Goal: Task Accomplishment & Management: Complete application form

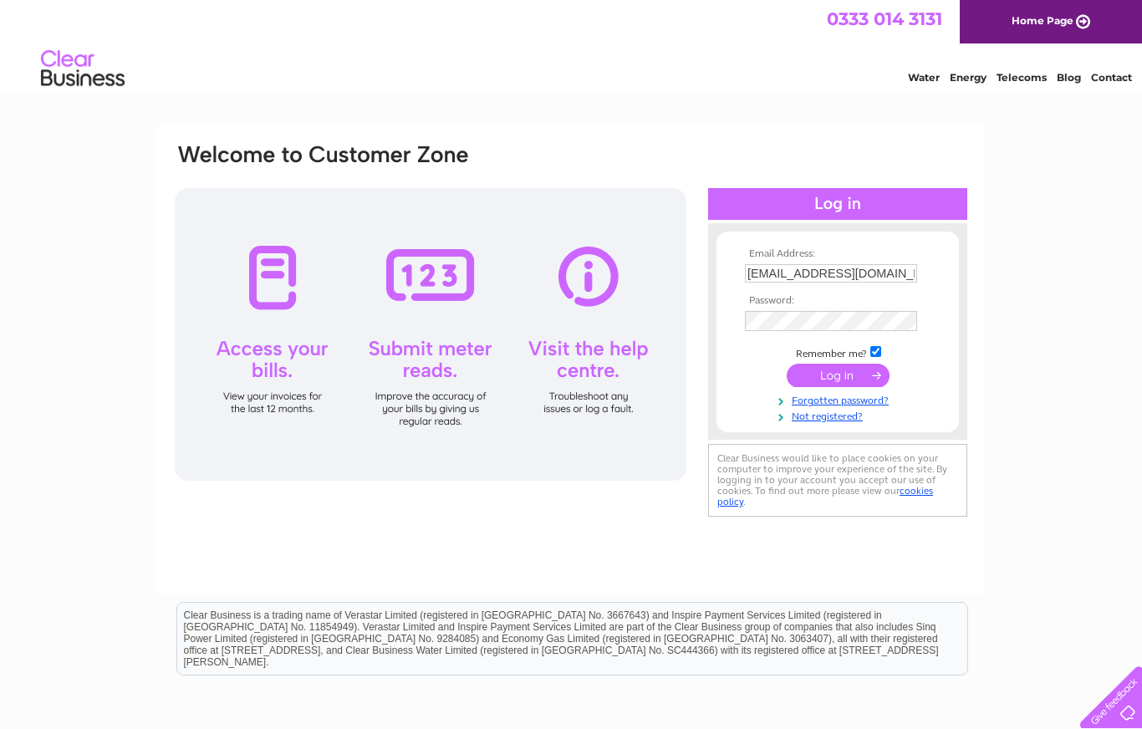
type input "isangster@btconnect.com"
click at [837, 379] on input "submit" at bounding box center [837, 378] width 103 height 23
click at [848, 383] on input "submit" at bounding box center [837, 376] width 103 height 23
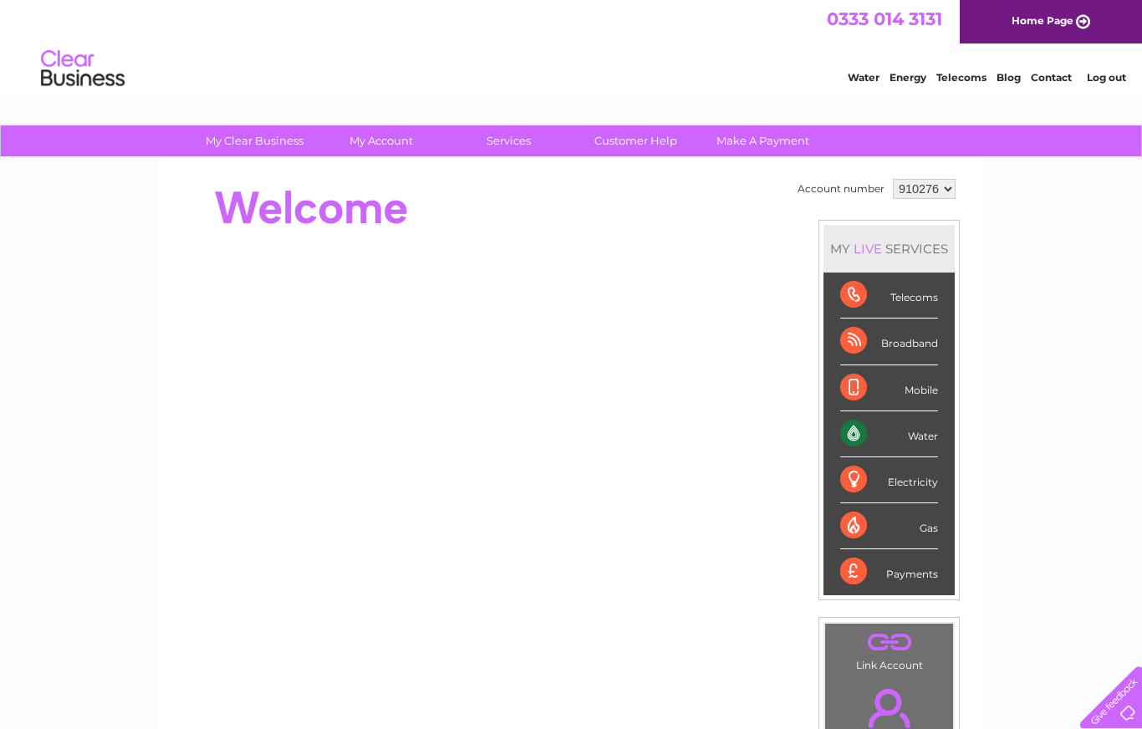
click at [873, 440] on div "Water" at bounding box center [889, 434] width 98 height 46
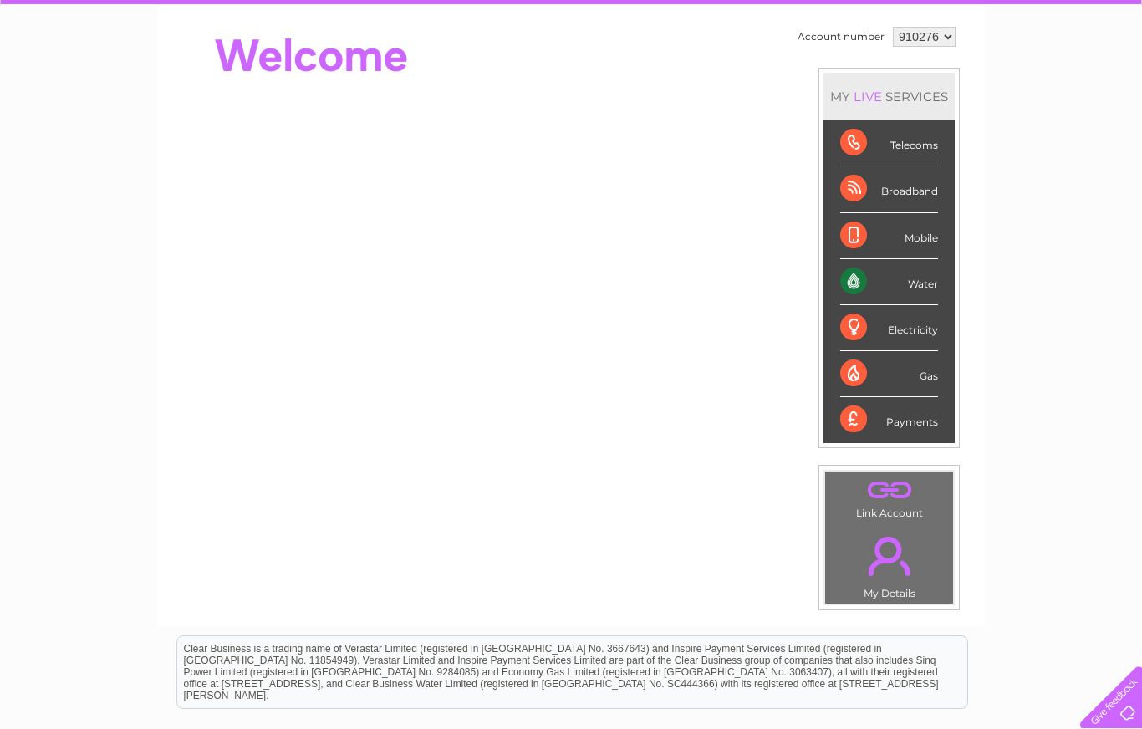
scroll to position [149, 0]
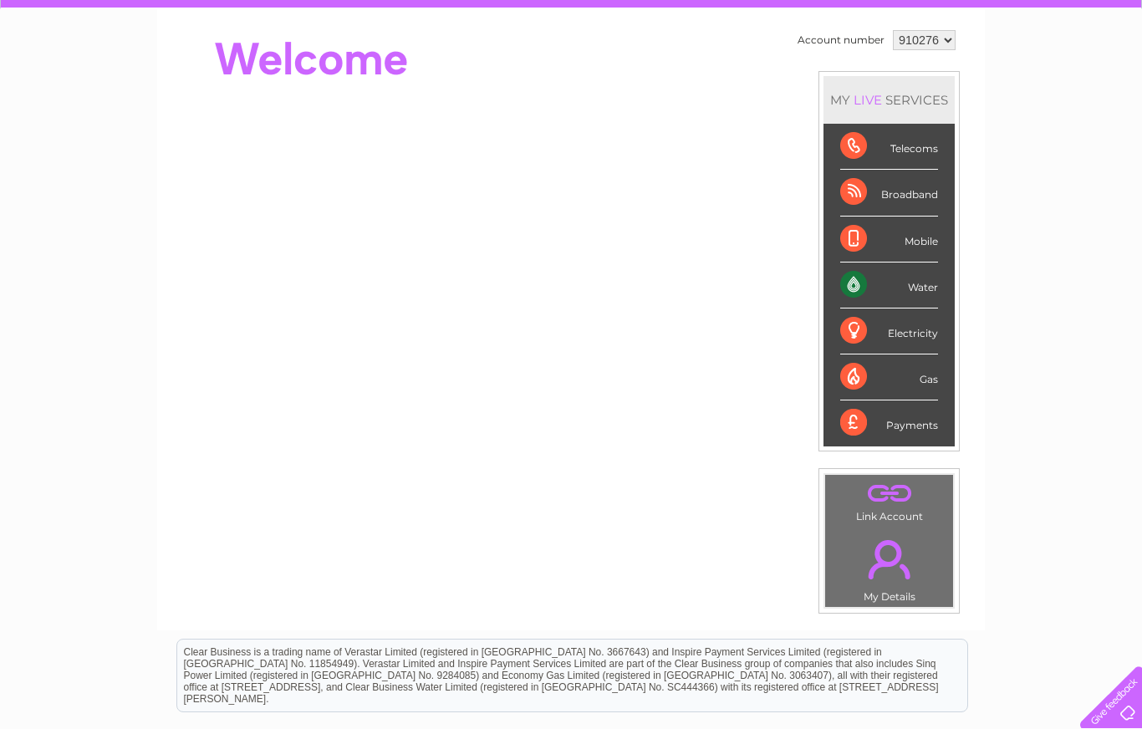
click at [929, 297] on div "Water" at bounding box center [889, 285] width 98 height 46
click at [867, 288] on div "Water" at bounding box center [889, 285] width 98 height 46
click at [893, 298] on div "Water" at bounding box center [889, 285] width 98 height 46
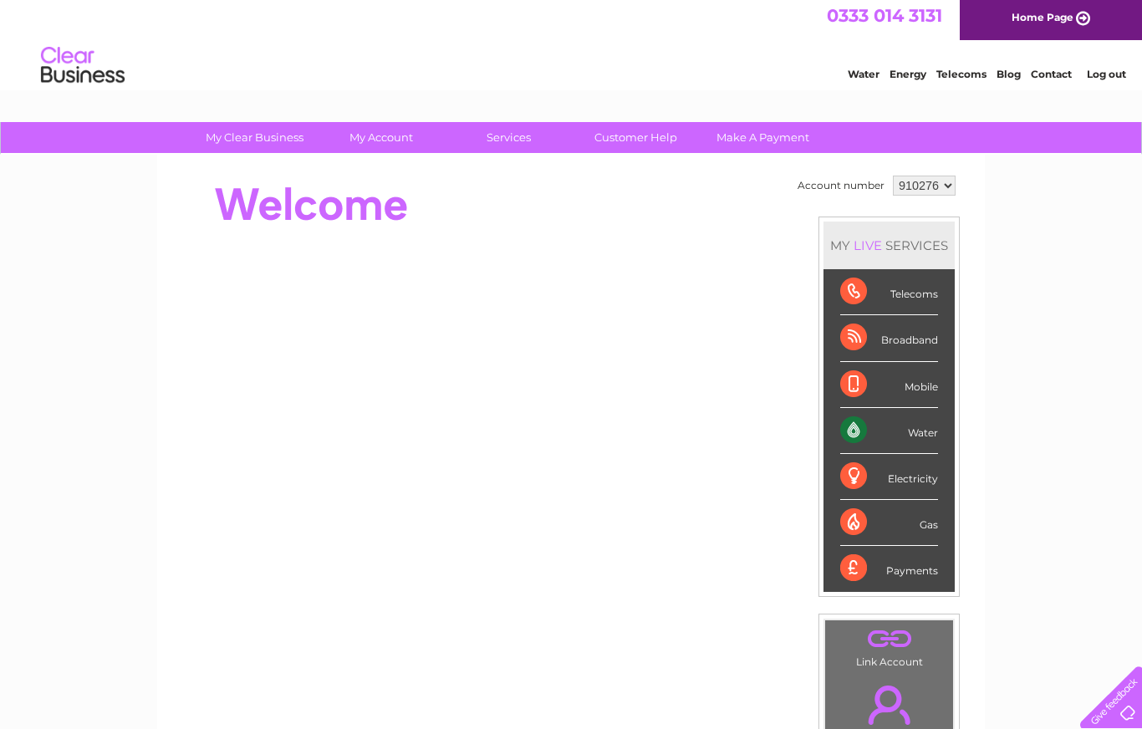
scroll to position [64, 0]
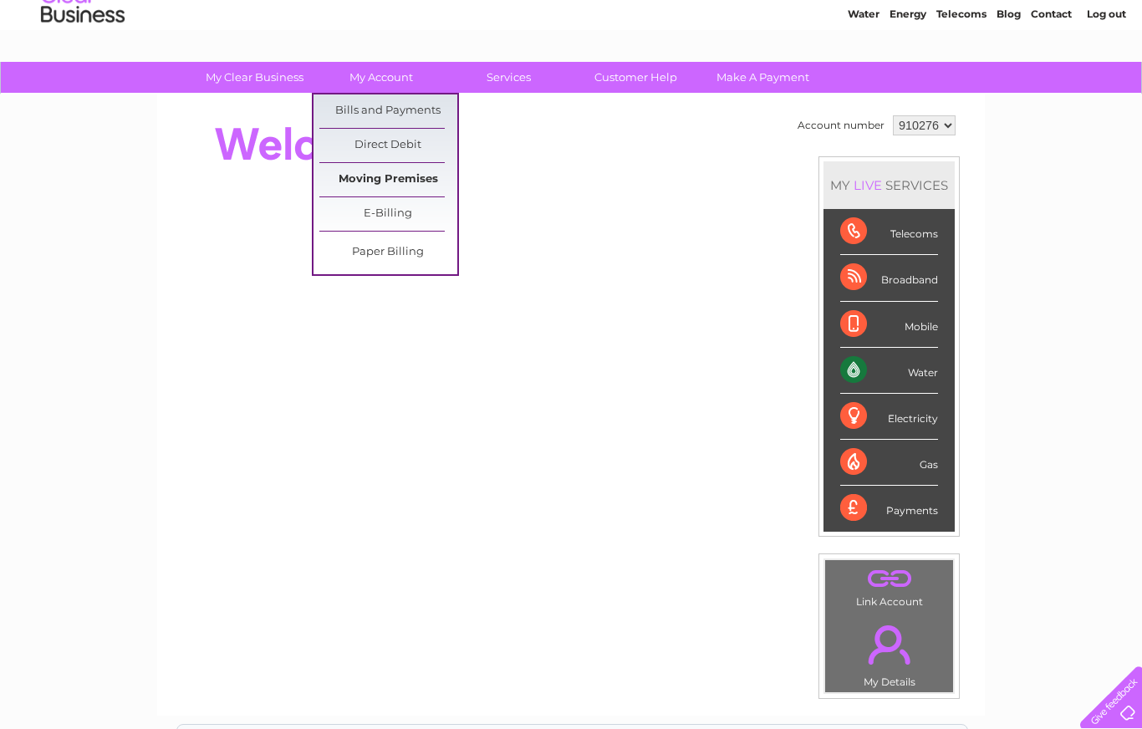
click at [412, 181] on link "Moving Premises" at bounding box center [388, 179] width 138 height 33
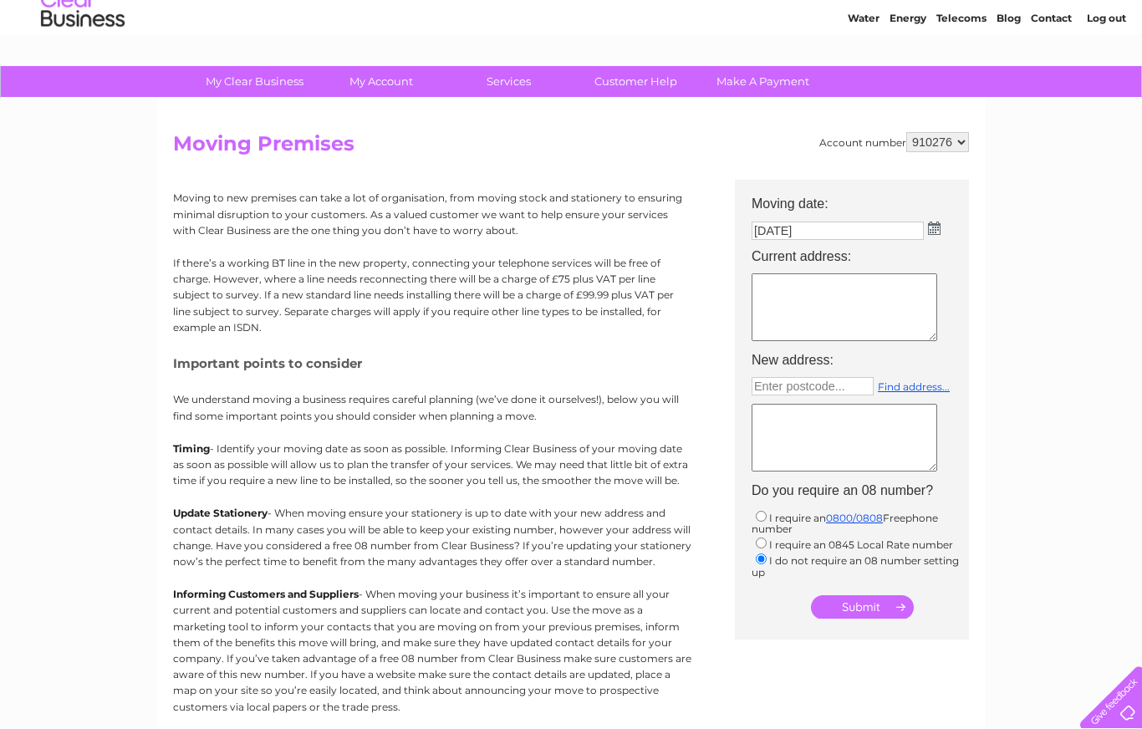
scroll to position [53, 0]
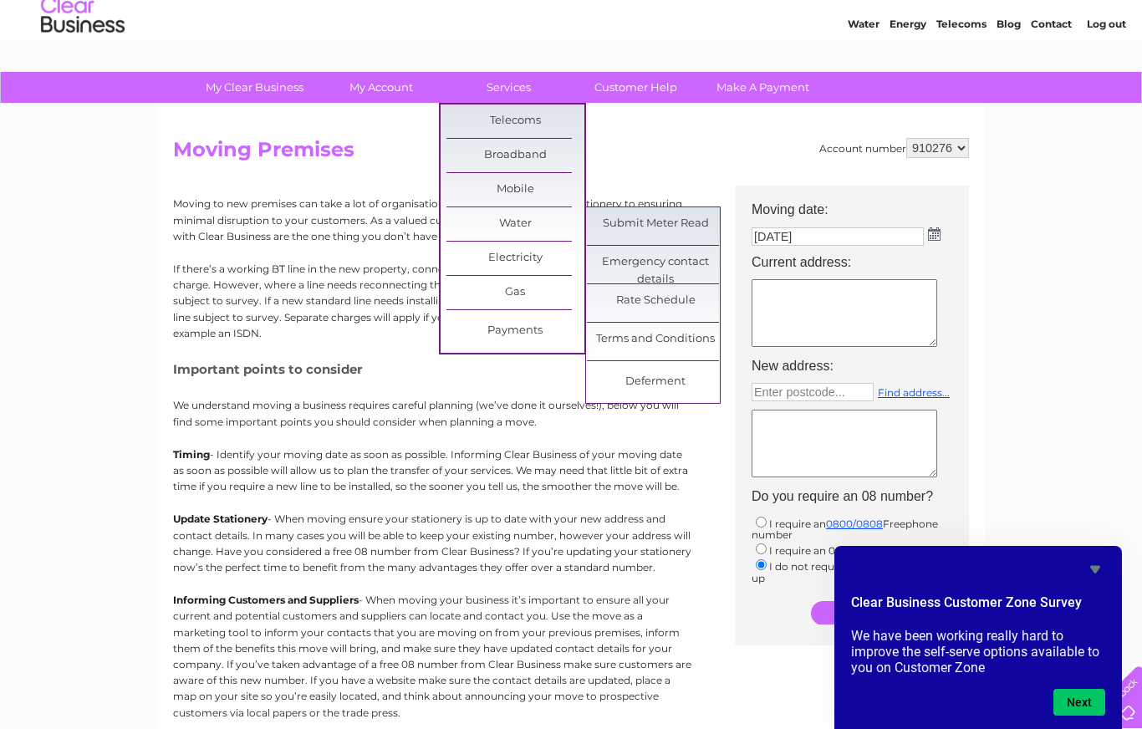
click at [1101, 554] on div "Clear Business Customer Zone Survey We have been working really hard to improve…" at bounding box center [978, 637] width 288 height 183
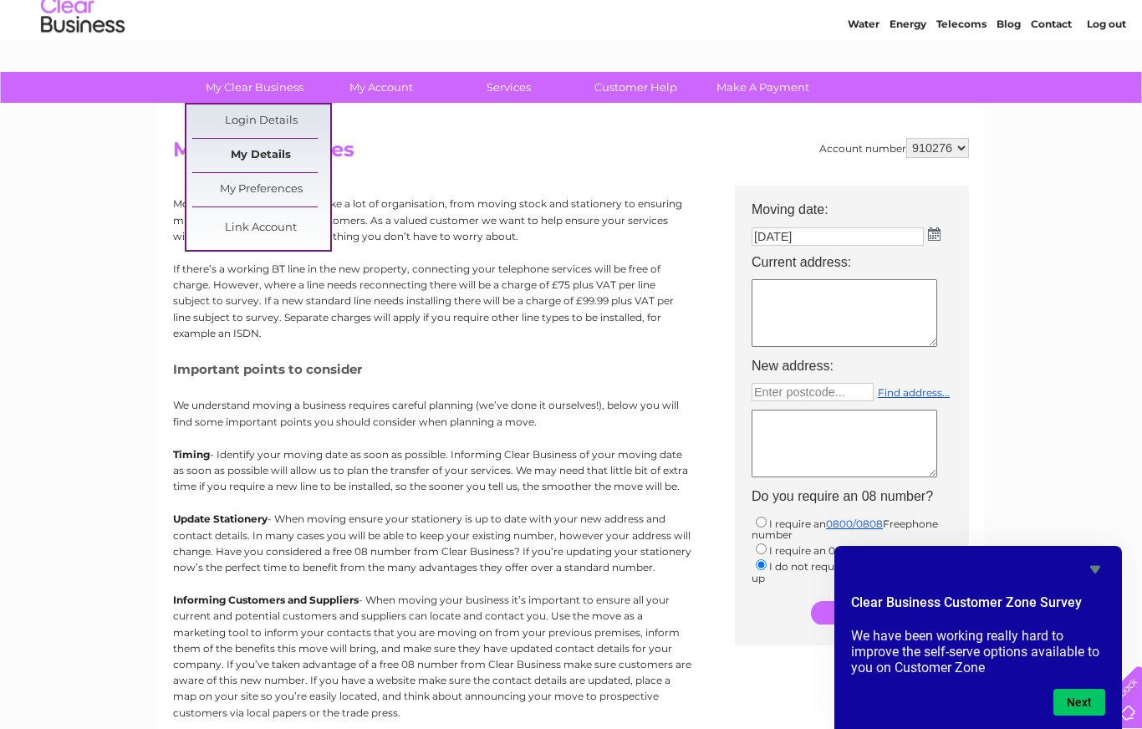
click at [276, 154] on link "My Details" at bounding box center [261, 155] width 138 height 33
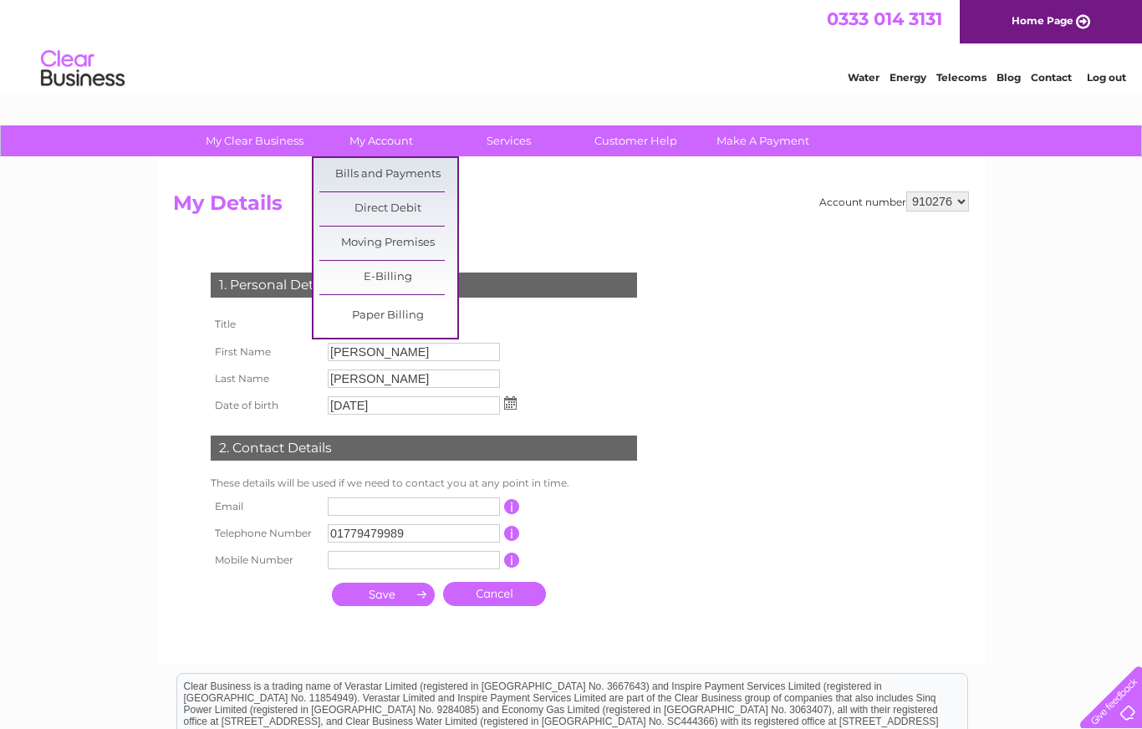
click at [547, 203] on h2 "My Details" at bounding box center [571, 207] width 796 height 32
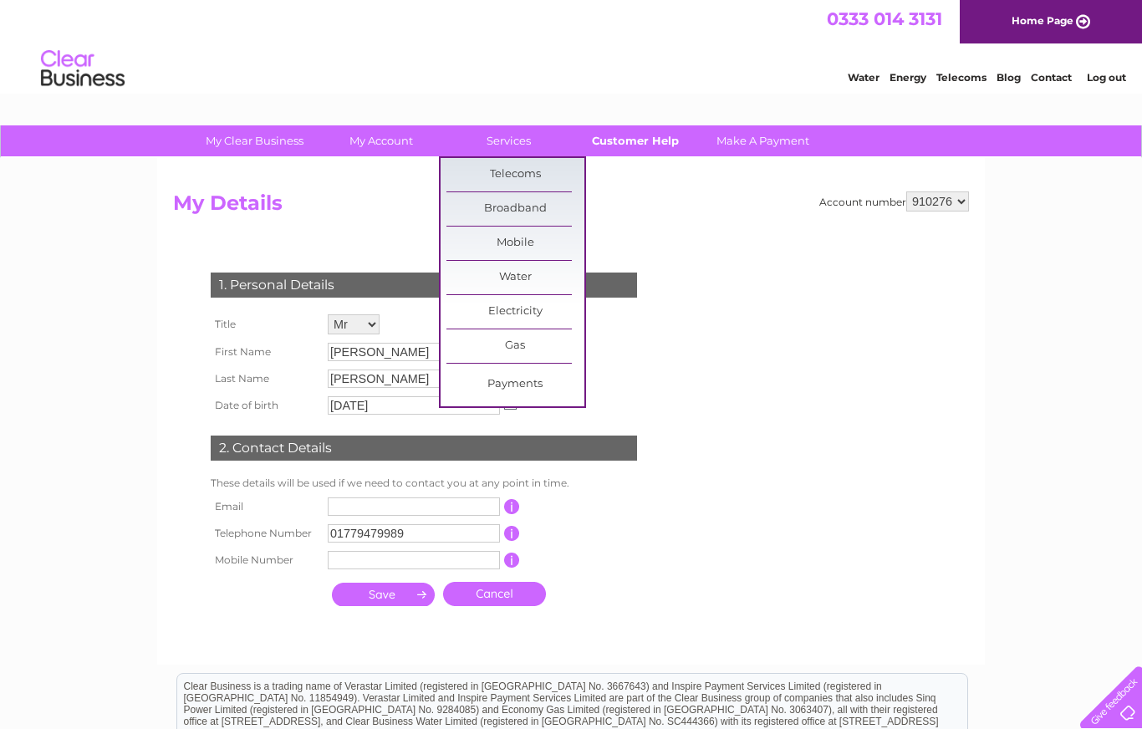
click at [652, 139] on link "Customer Help" at bounding box center [636, 140] width 138 height 31
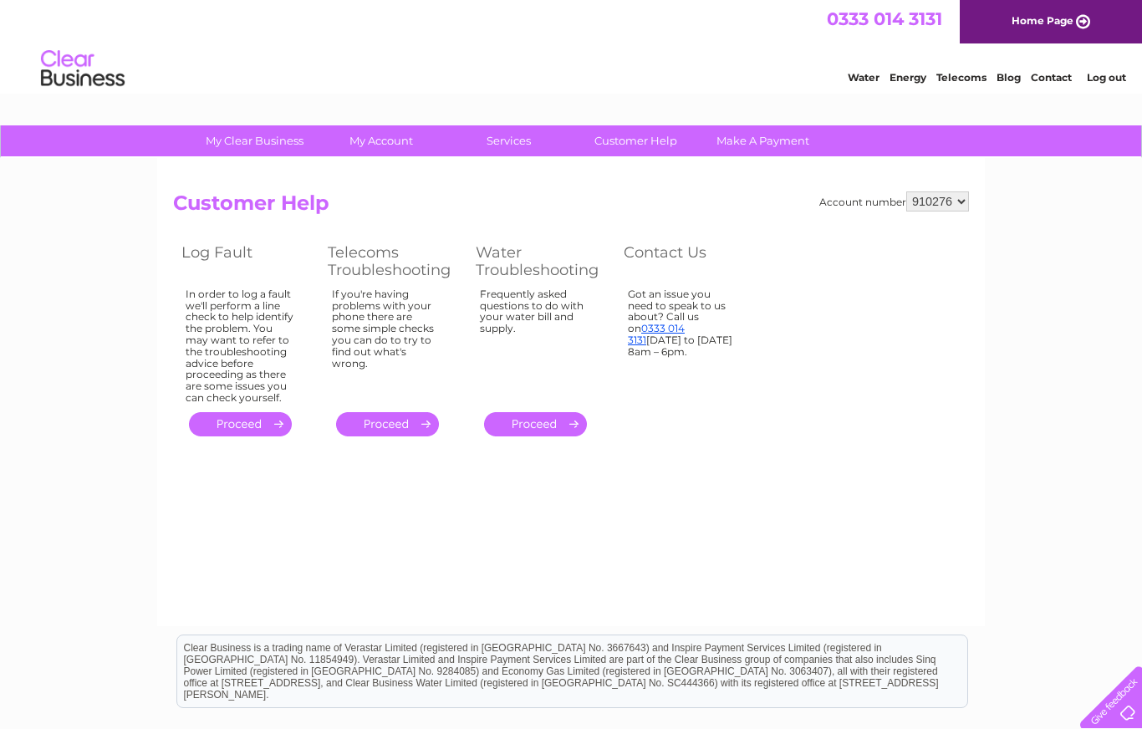
click at [552, 414] on link "." at bounding box center [535, 424] width 103 height 24
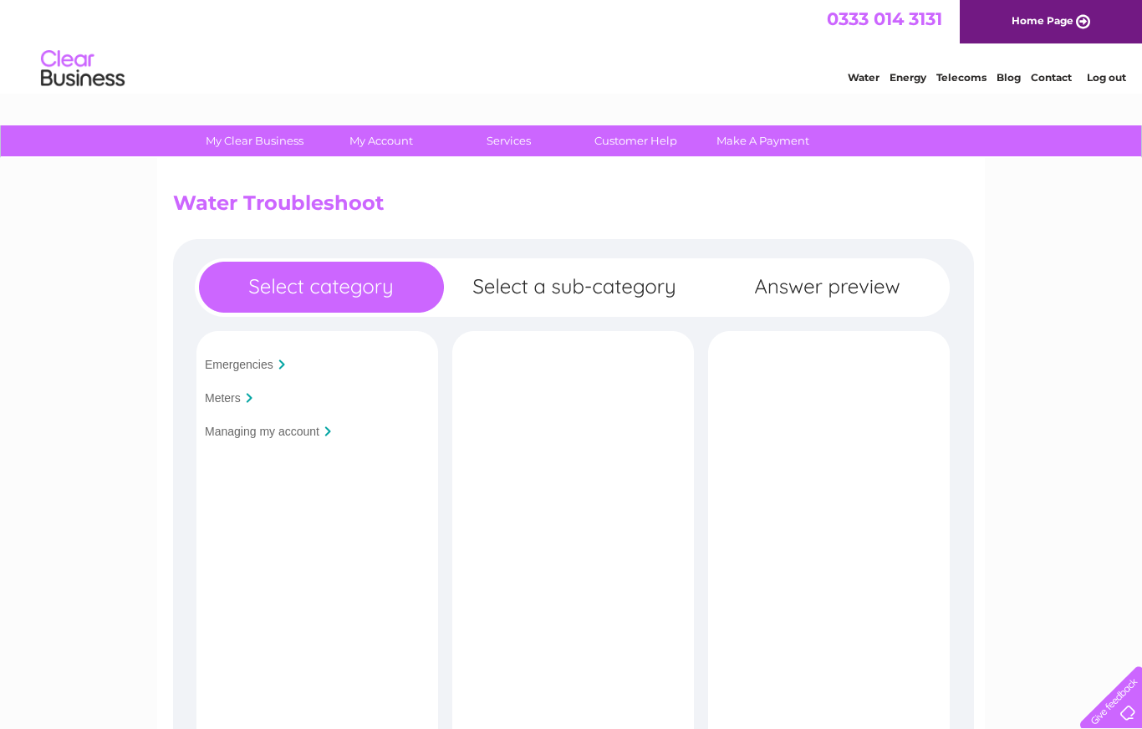
click at [303, 436] on input "Managing my account" at bounding box center [262, 431] width 115 height 13
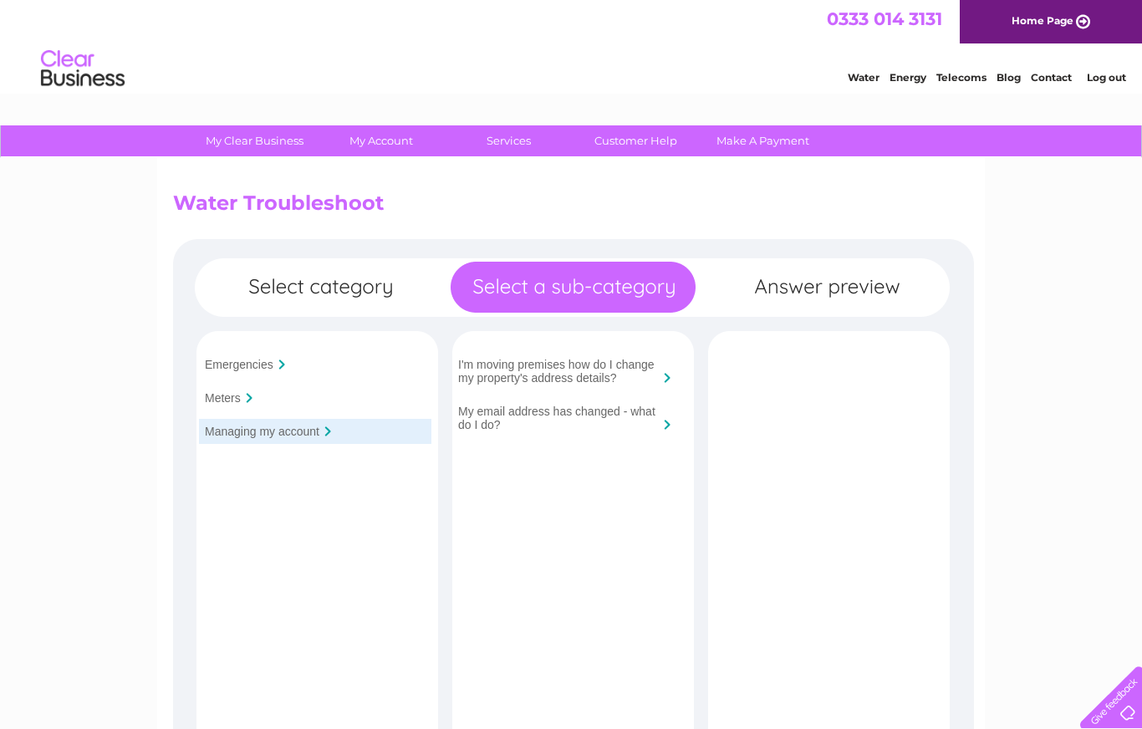
click at [600, 375] on input "I'm moving premises how do I change my property's address details?" at bounding box center [558, 371] width 201 height 27
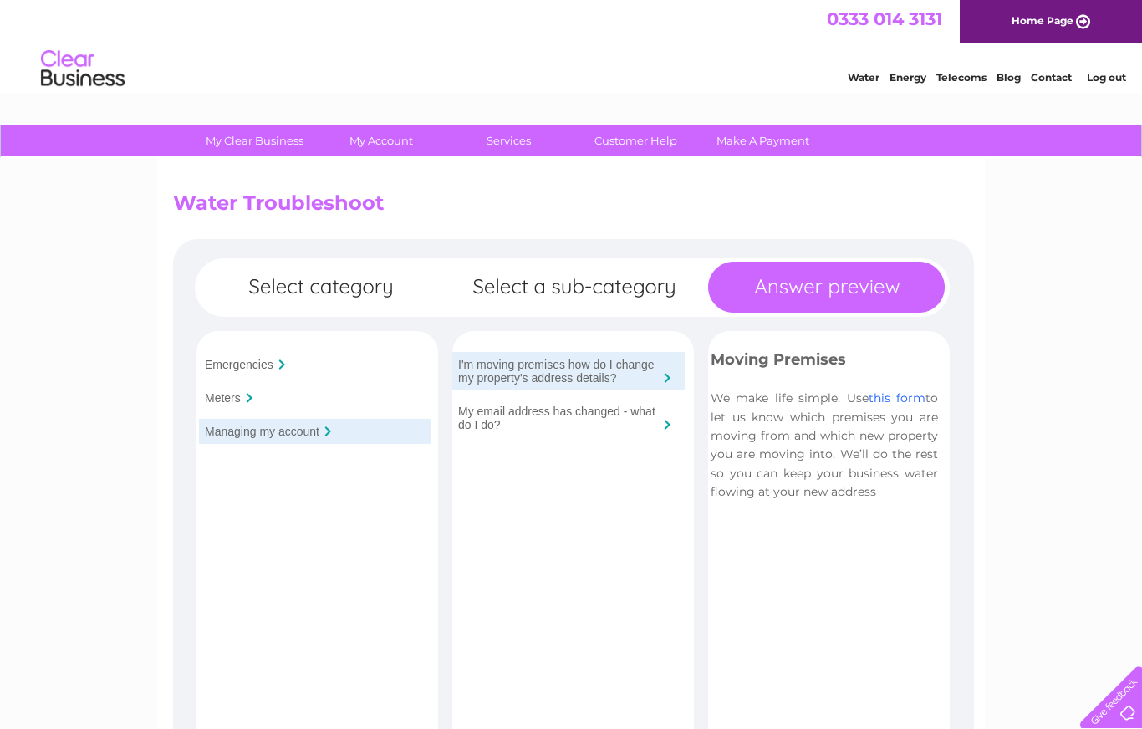
click at [897, 395] on link "this form" at bounding box center [896, 397] width 57 height 15
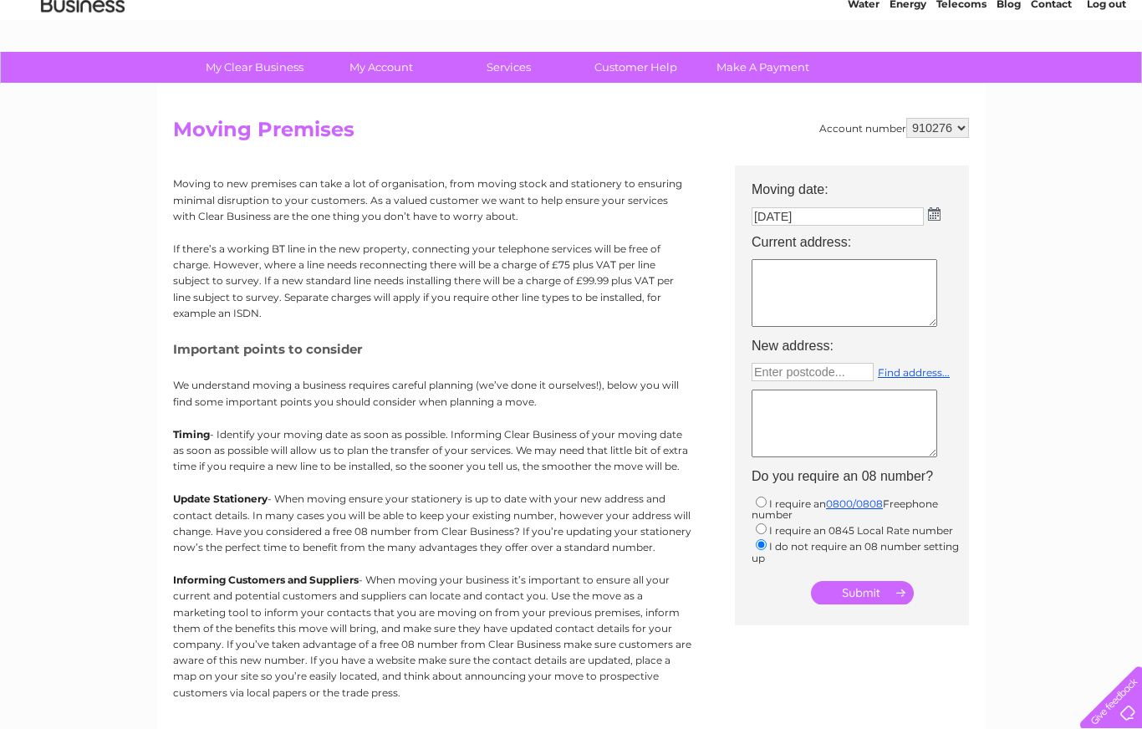
scroll to position [75, 0]
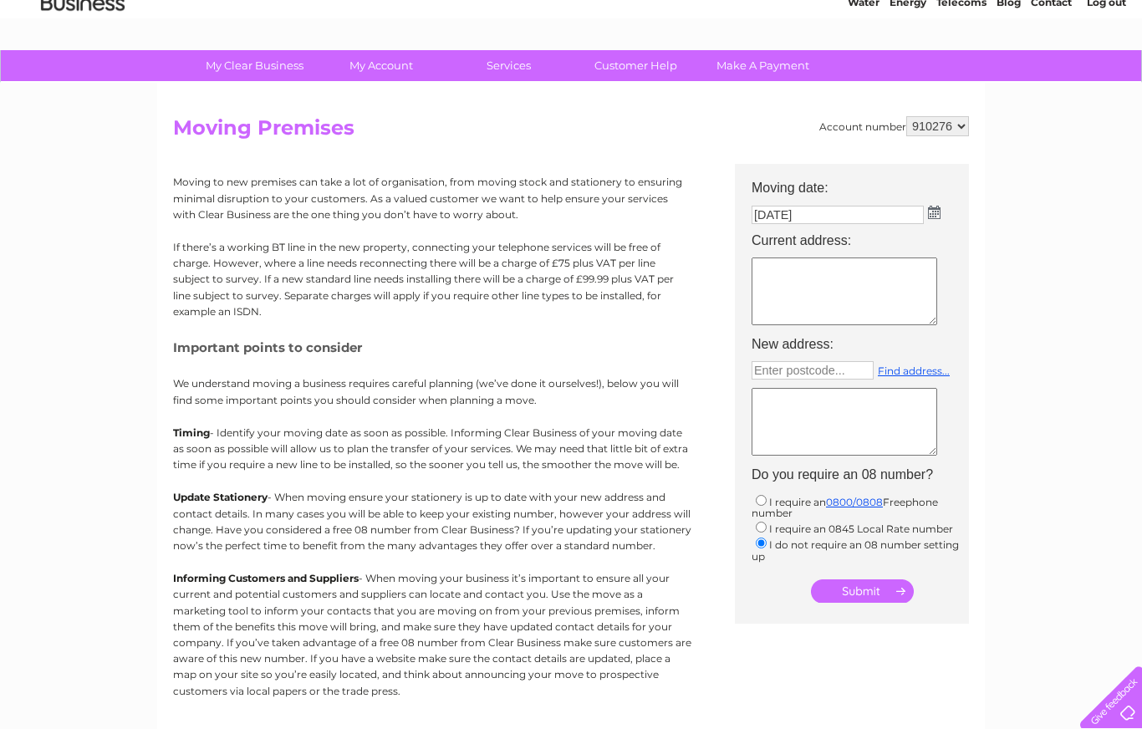
click at [828, 376] on input "Enter postcode..." at bounding box center [812, 370] width 122 height 18
click at [817, 281] on textarea at bounding box center [844, 291] width 186 height 68
type input "Enter postcode..."
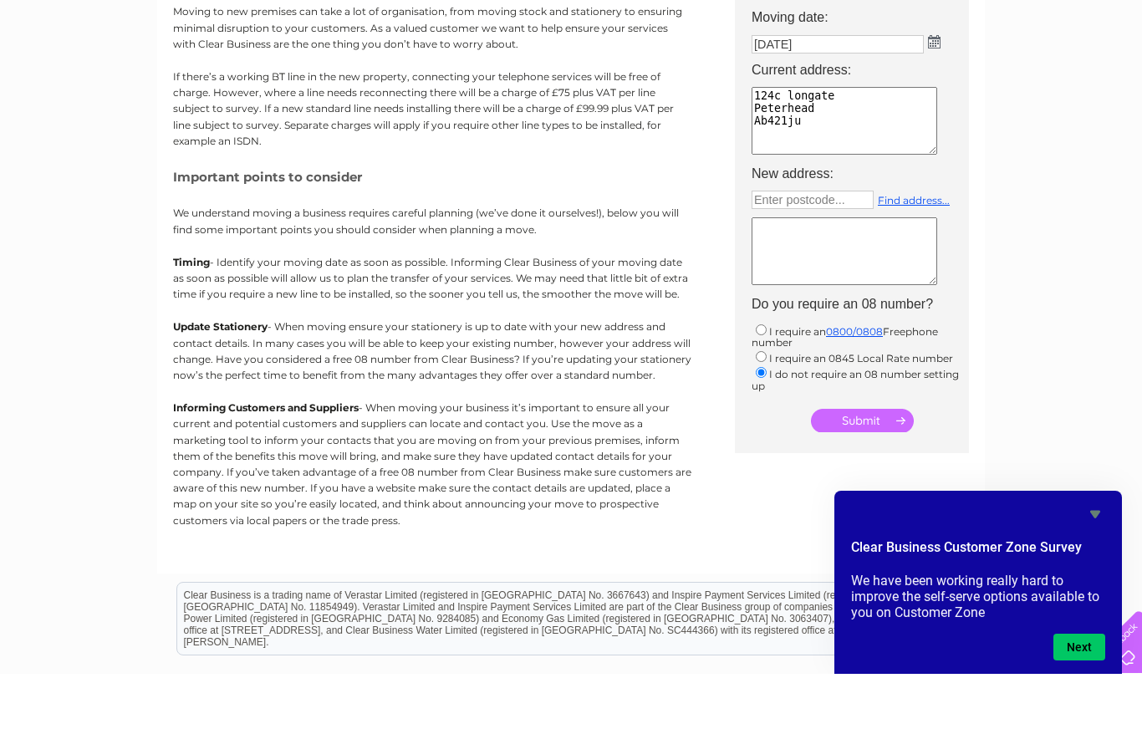
scroll to position [191, 0]
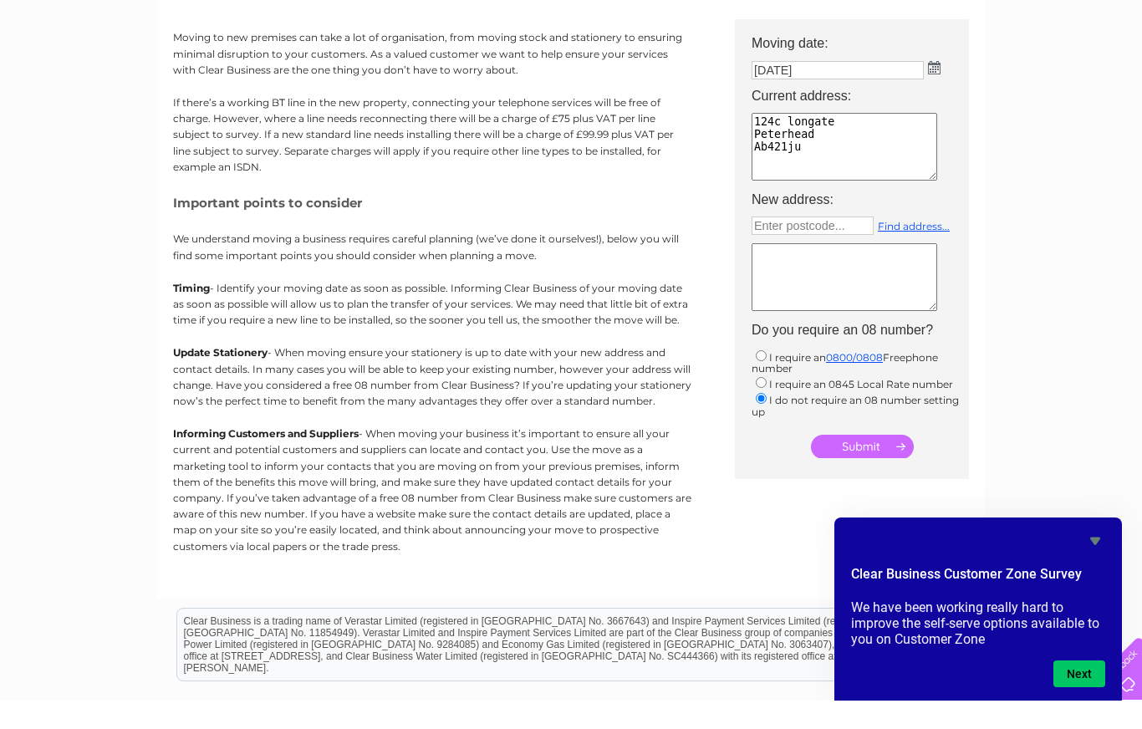
type textarea "124c longate Peterhead Ab421ju"
click at [870, 463] on input "submit" at bounding box center [862, 474] width 103 height 23
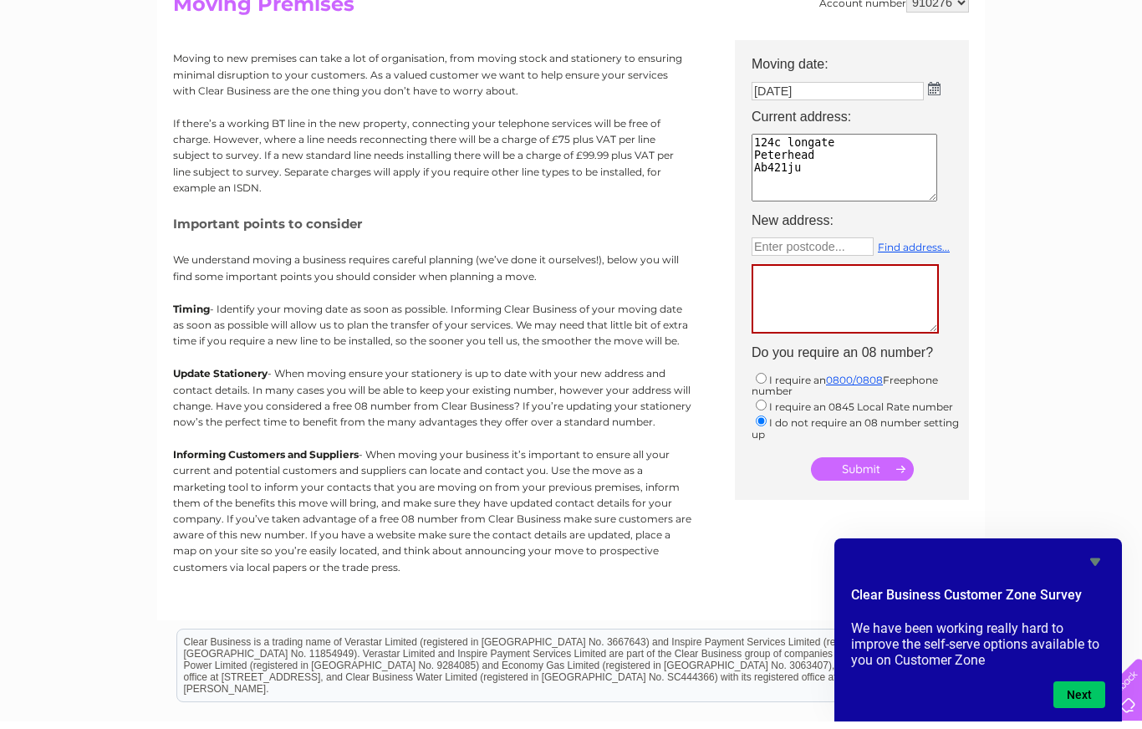
click at [944, 85] on td "[DATE]" at bounding box center [860, 98] width 234 height 27
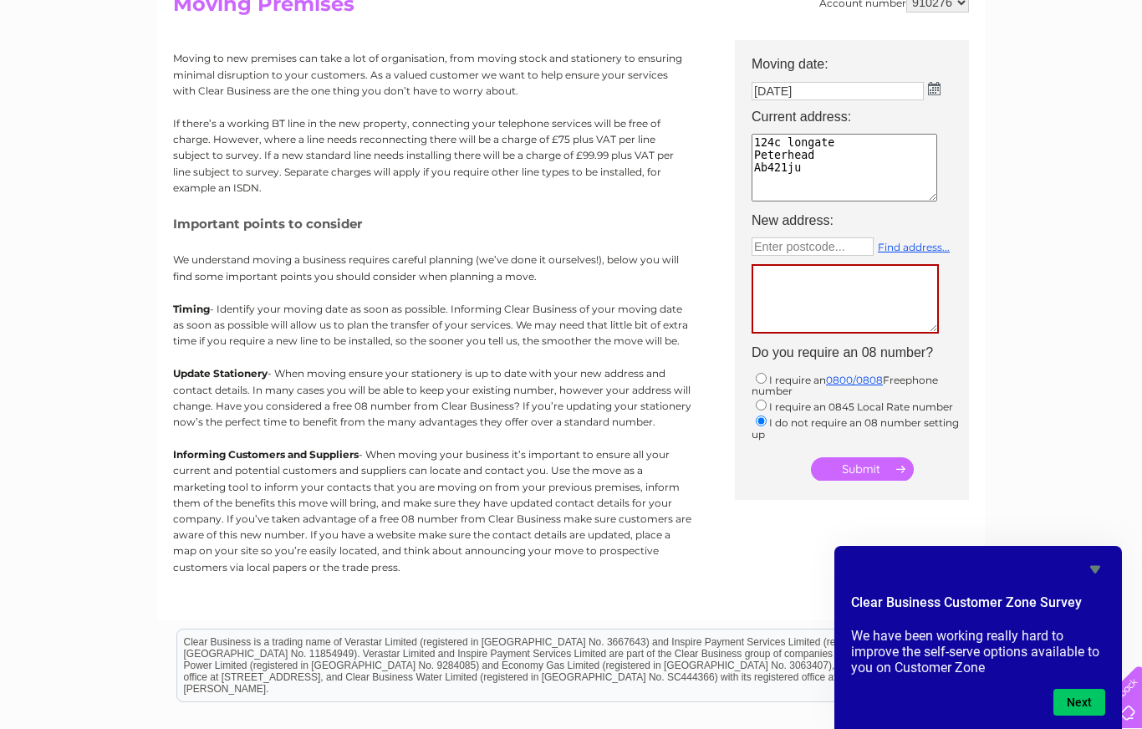
click at [921, 93] on input "[DATE]" at bounding box center [837, 91] width 172 height 18
click at [923, 96] on input "[DATE]" at bounding box center [838, 92] width 174 height 20
click at [1036, 101] on div "My Clear Business Login Details My Details My Preferences Link Account My Accou…" at bounding box center [571, 416] width 1142 height 980
click at [933, 94] on img at bounding box center [934, 88] width 13 height 13
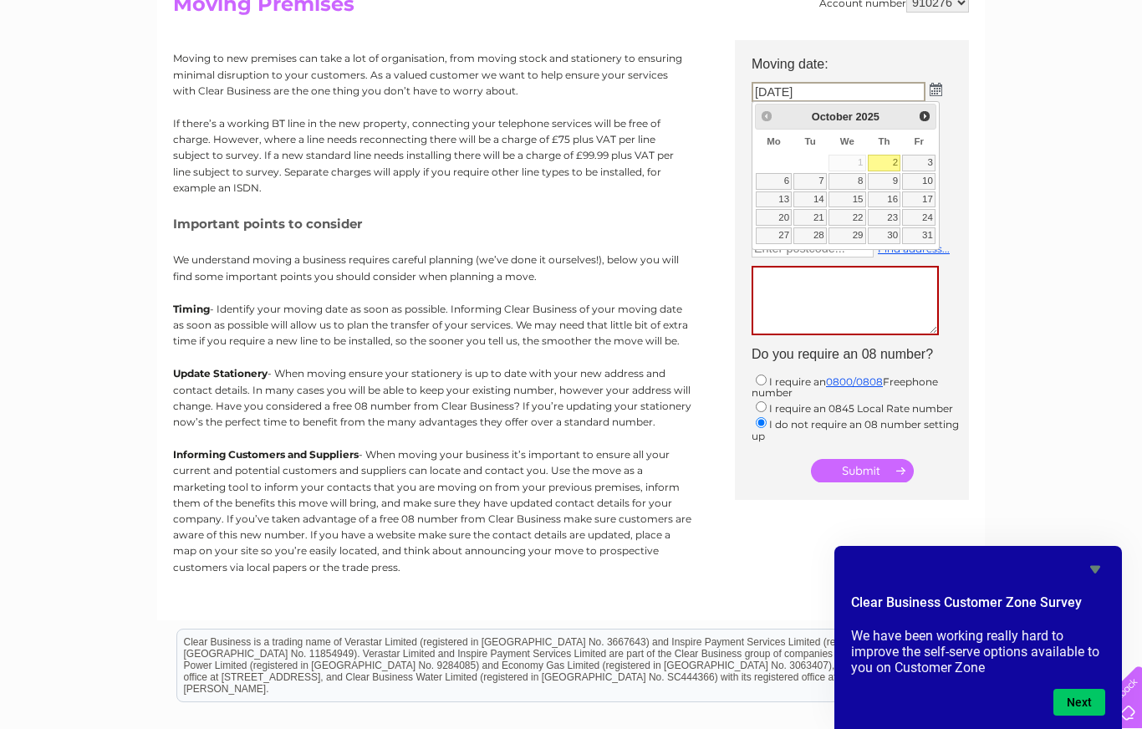
click at [860, 89] on input "[DATE]" at bounding box center [838, 92] width 174 height 20
click at [867, 103] on div "Prev Next [DATE] Su Mo Tu We Th Fr Sa 1 2 3 4 5 6 7 8 9 10 11 12 13 14 15 16 17…" at bounding box center [845, 175] width 188 height 149
click at [780, 94] on input "[DATE]" at bounding box center [837, 91] width 172 height 18
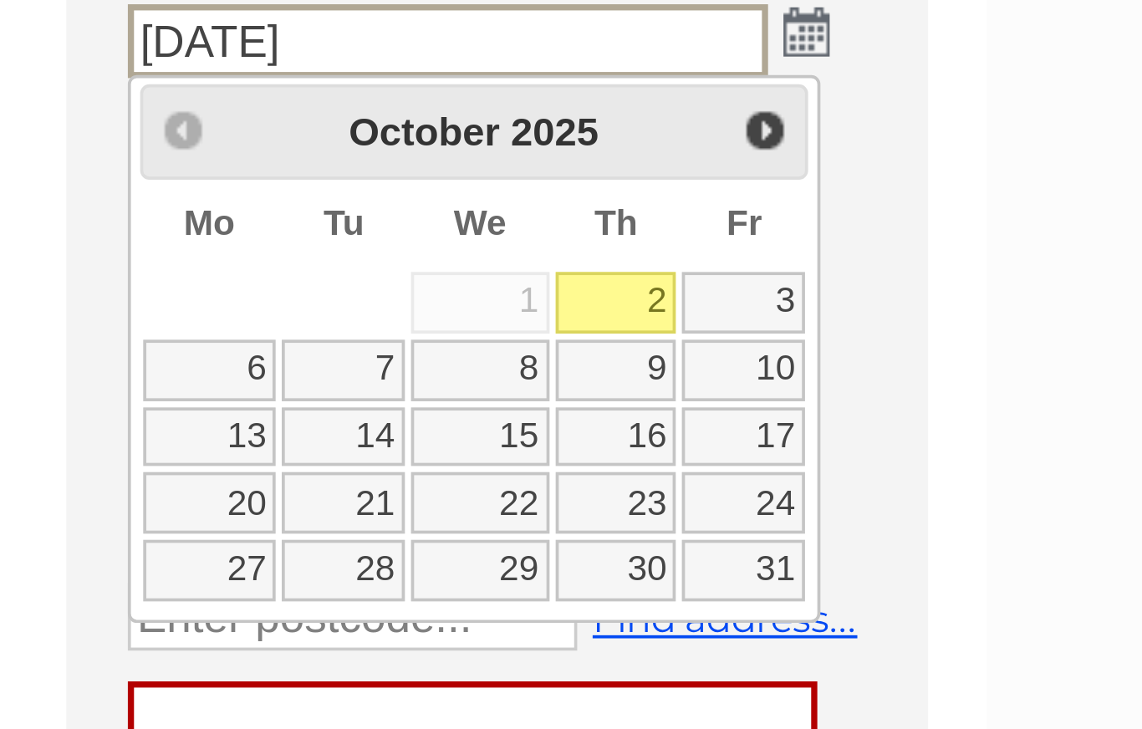
click at [751, 85] on input "[DATE]" at bounding box center [838, 95] width 174 height 20
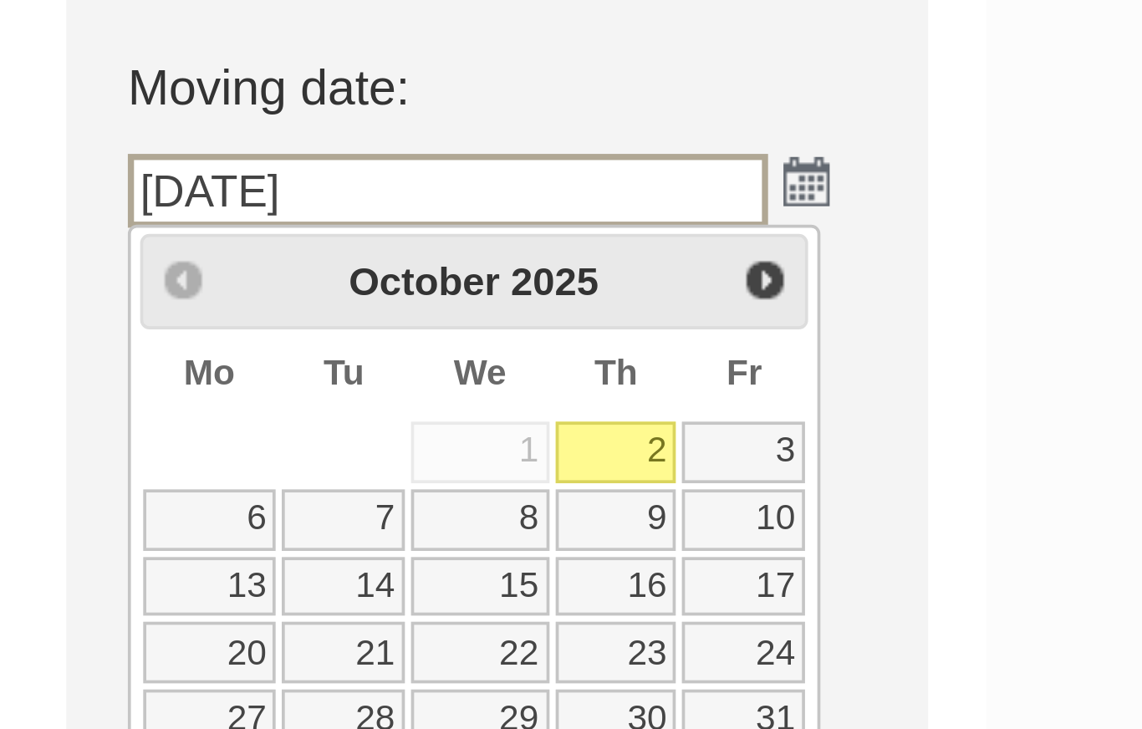
click at [743, 81] on td "[DATE]" at bounding box center [860, 95] width 234 height 28
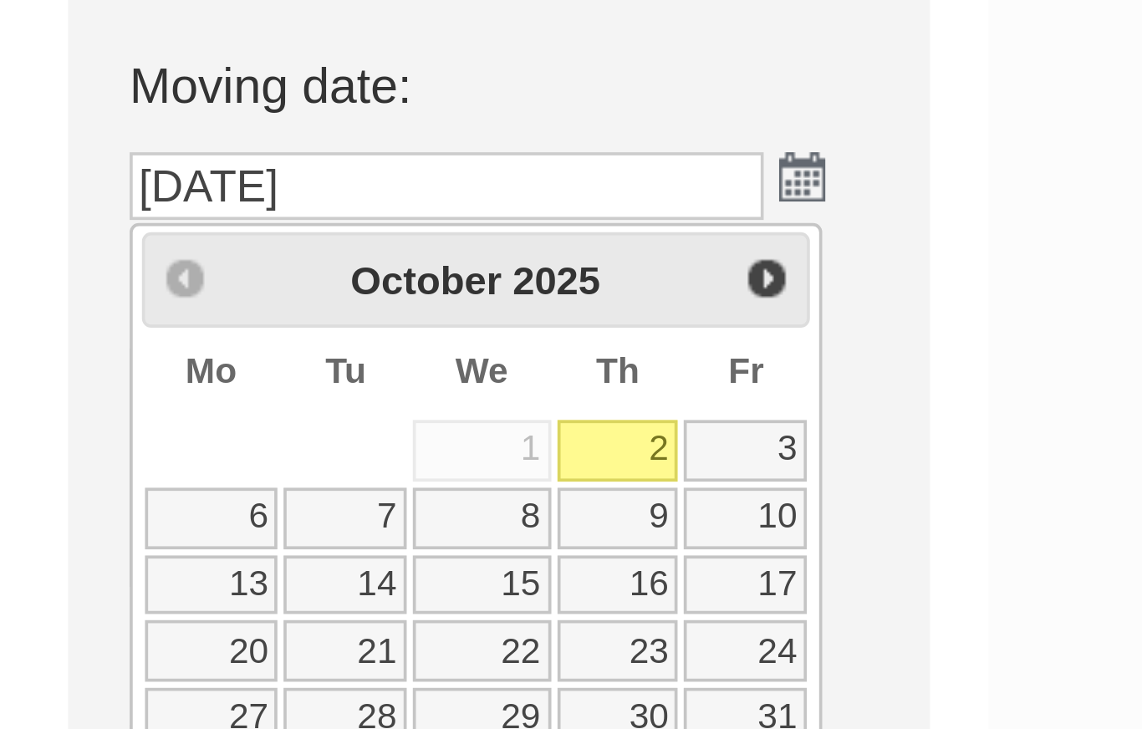
click at [755, 107] on div "Prev Next [DATE]" at bounding box center [846, 119] width 182 height 25
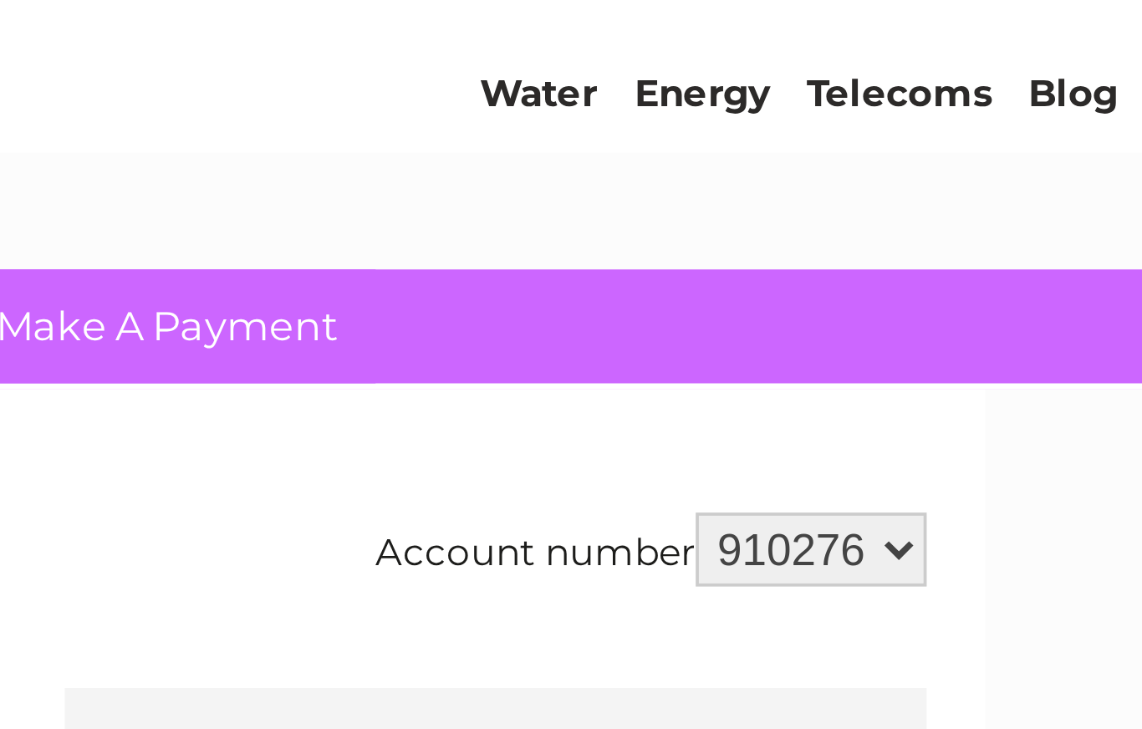
scroll to position [46, 0]
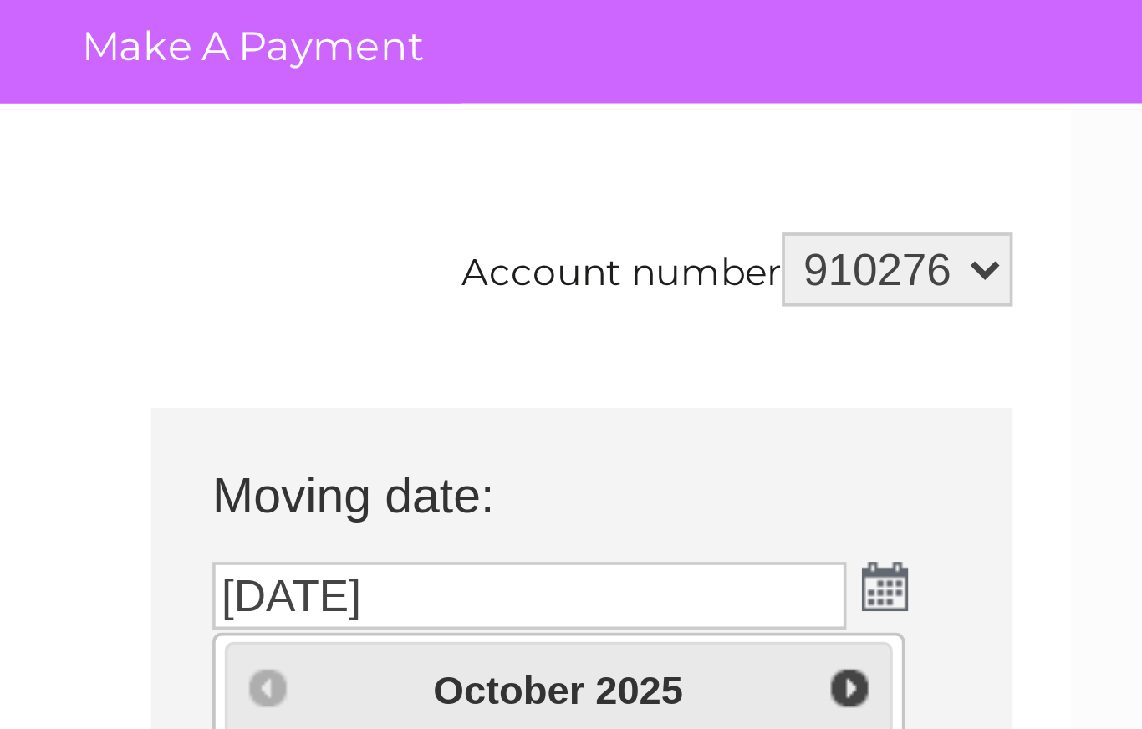
click at [906, 145] on select "910276" at bounding box center [937, 155] width 63 height 20
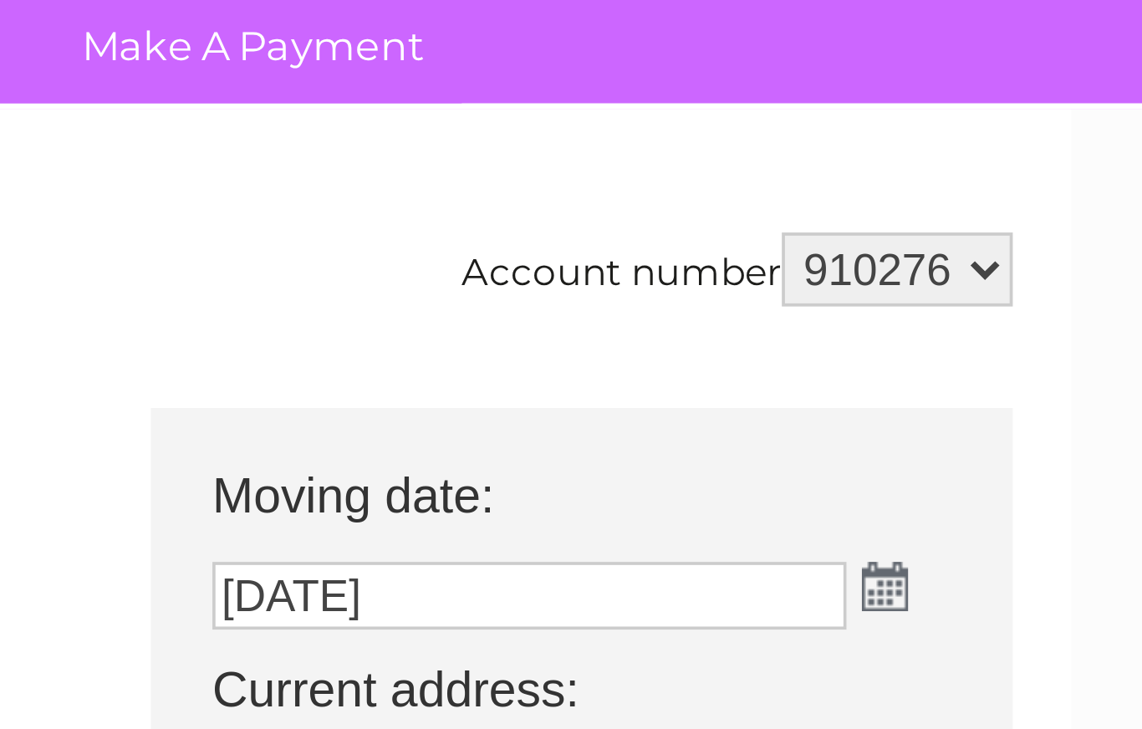
scroll to position [0, 0]
